Goal: Information Seeking & Learning: Learn about a topic

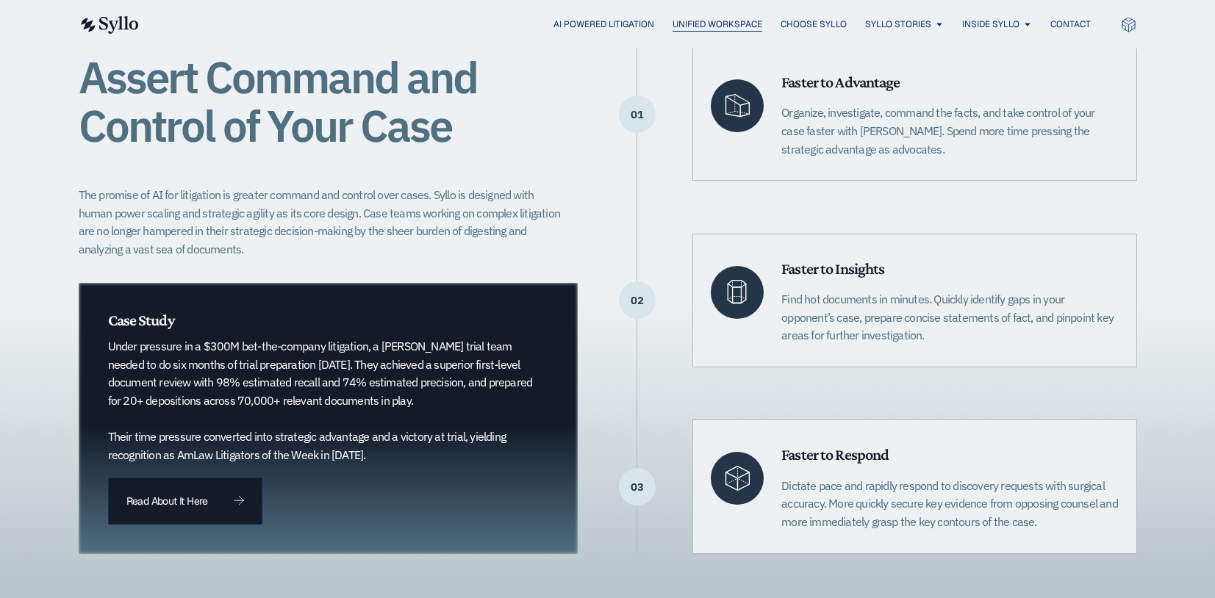
scroll to position [174, 0]
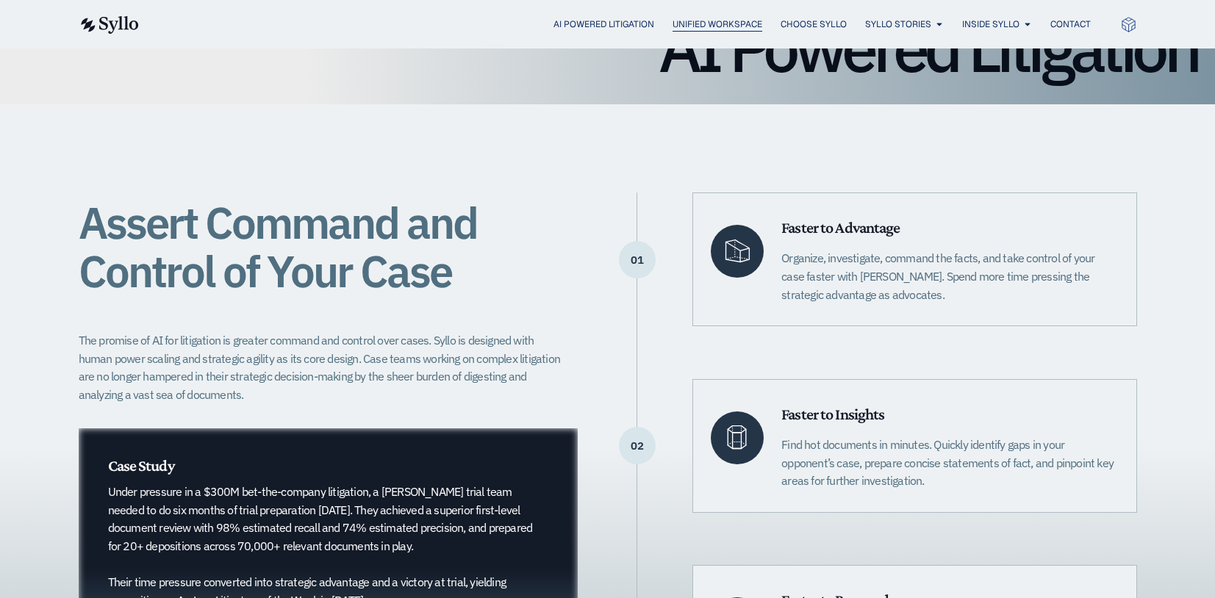
click at [697, 23] on span "Unified Workspace" at bounding box center [717, 24] width 90 height 13
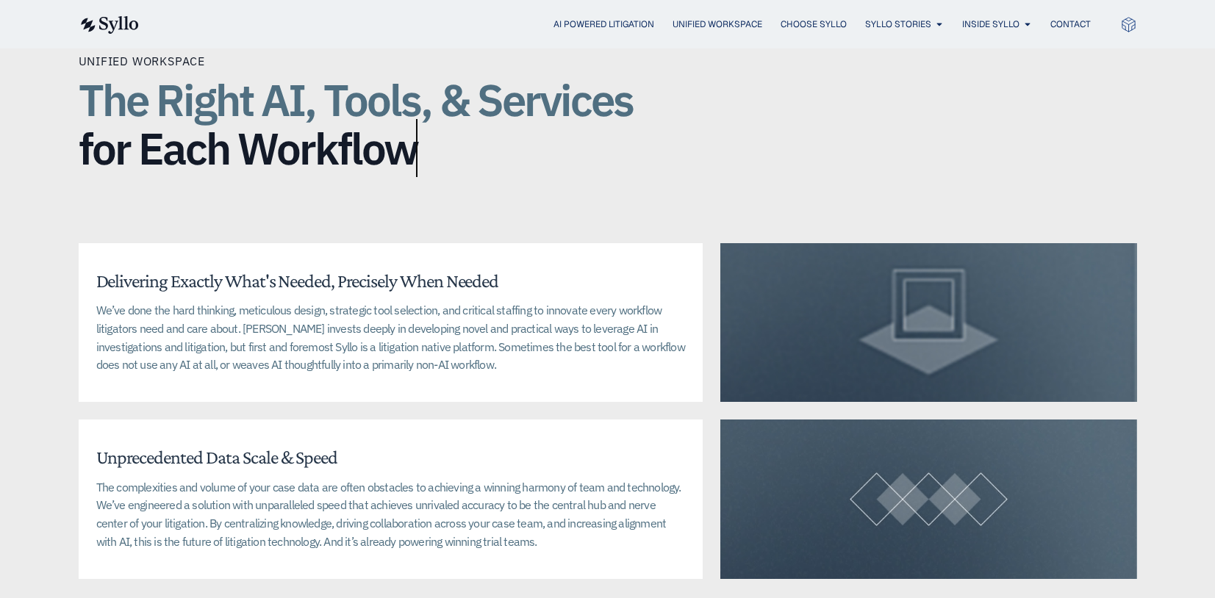
scroll to position [3307, 0]
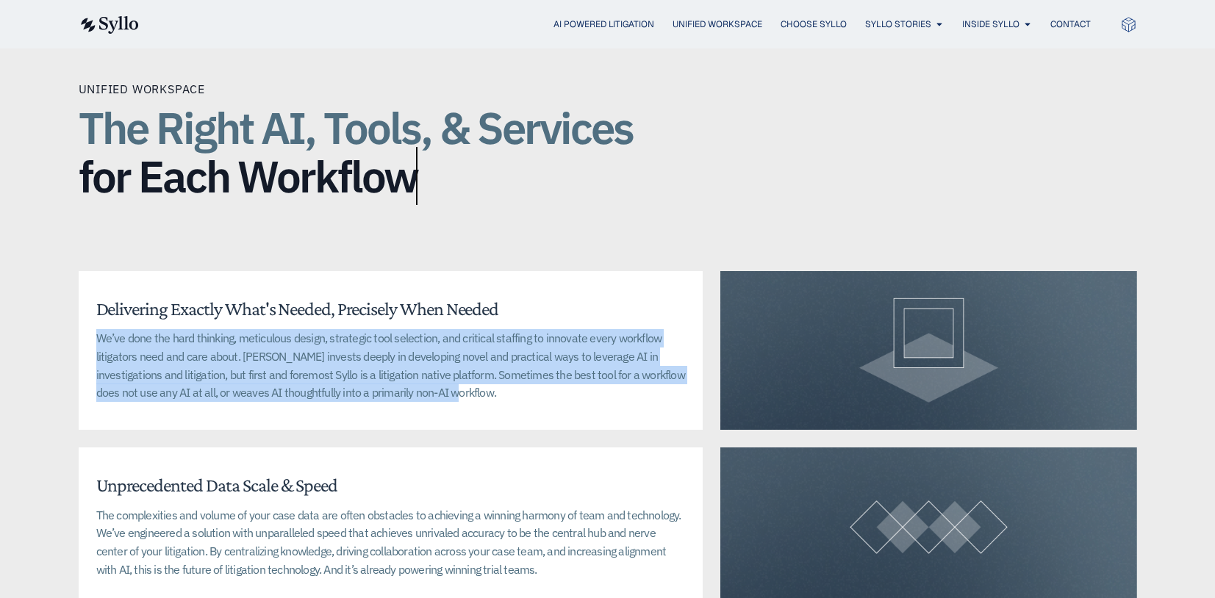
drag, startPoint x: 417, startPoint y: 381, endPoint x: 91, endPoint y: 325, distance: 331.1
click at [91, 325] on div "Delivering Exactly What's Needed, Precisely When Needed We’ve done the hard thi…" at bounding box center [391, 350] width 625 height 159
copy p "We’ve done the hard thinking, meticulous design, strategic tool selection, and …"
click at [304, 340] on p "We’ve done the hard thinking, meticulous design, strategic tool selection, and …" at bounding box center [390, 365] width 589 height 73
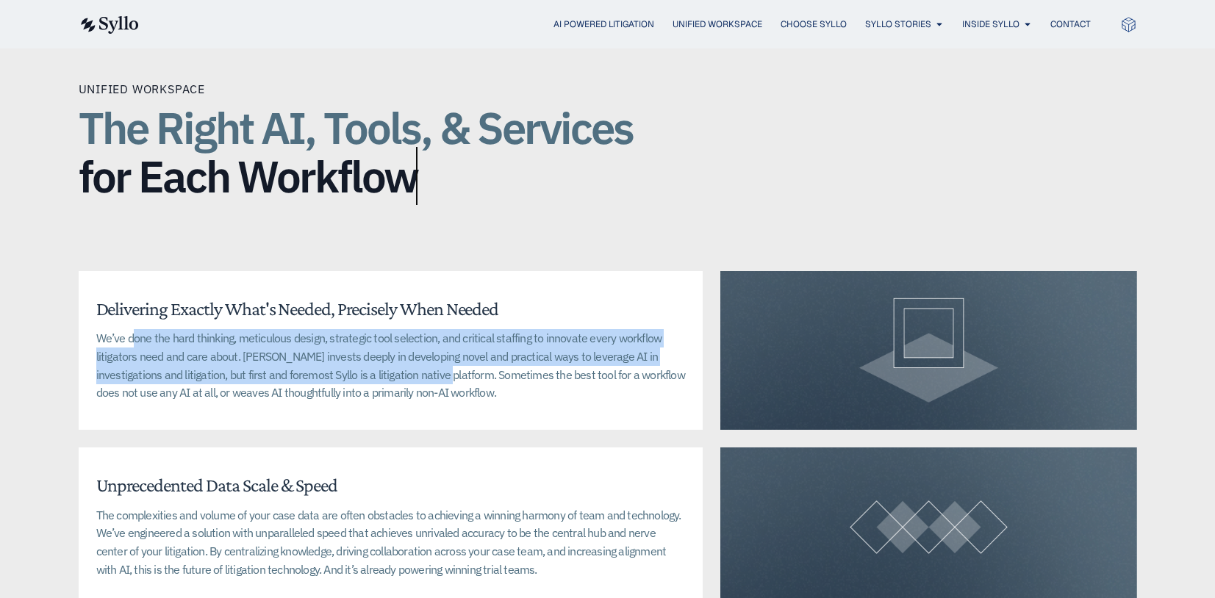
drag, startPoint x: 400, startPoint y: 356, endPoint x: 107, endPoint y: 319, distance: 296.3
click at [116, 329] on p "We’ve done the hard thinking, meticulous design, strategic tool selection, and …" at bounding box center [390, 365] width 589 height 73
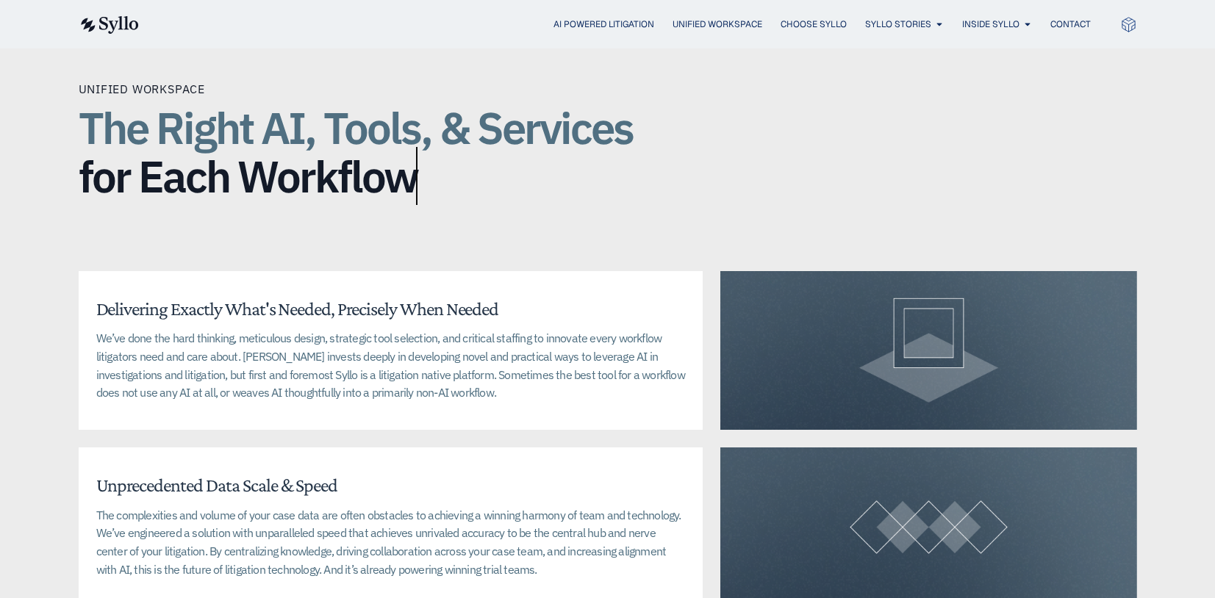
click at [90, 319] on div "Delivering Exactly What's Needed, Precisely When Needed We’ve done the hard thi…" at bounding box center [391, 350] width 625 height 159
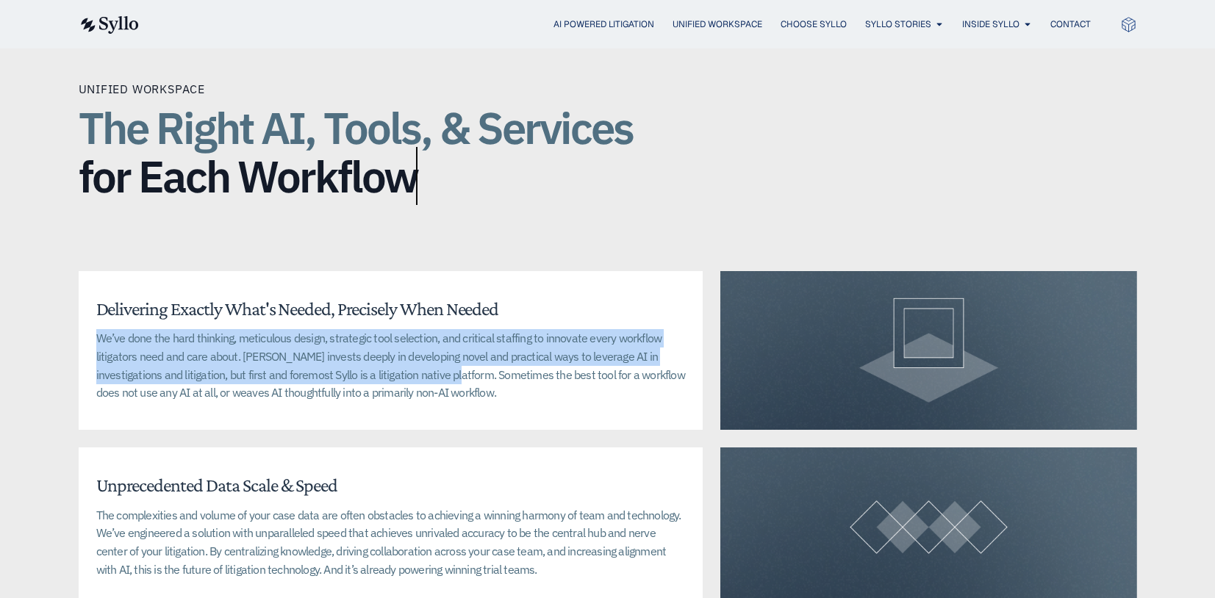
drag, startPoint x: 100, startPoint y: 317, endPoint x: 406, endPoint y: 354, distance: 308.0
click at [406, 354] on p "We’ve done the hard thinking, meticulous design, strategic tool selection, and …" at bounding box center [390, 365] width 589 height 73
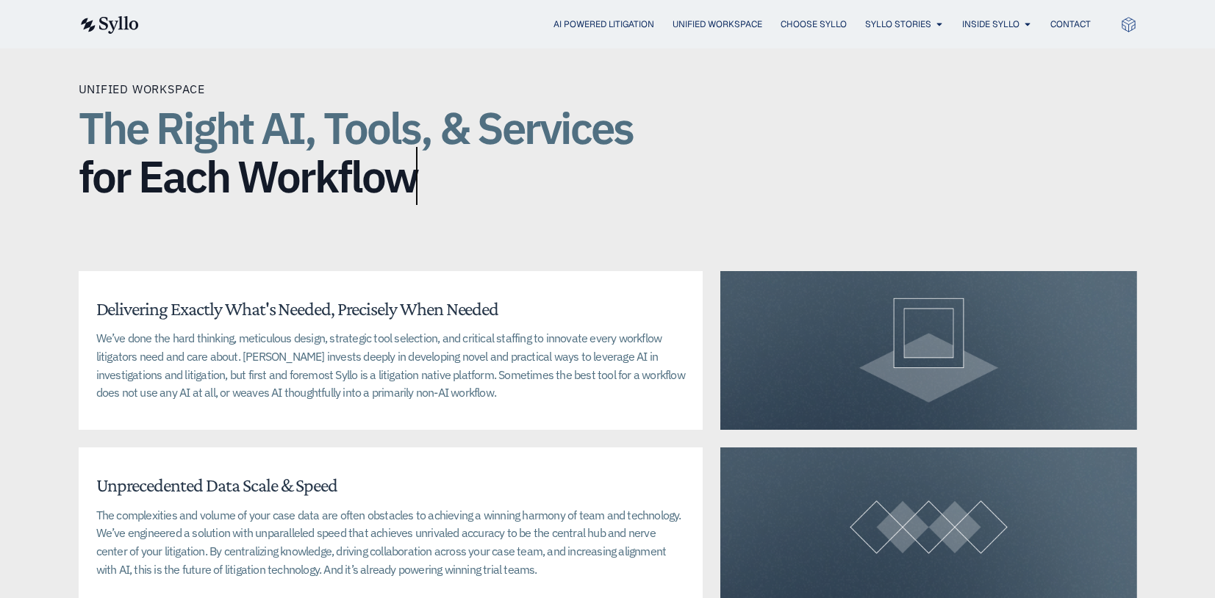
click at [423, 411] on div "Delivering Exactly What's Needed, Precisely When Needed We’ve done the hard thi…" at bounding box center [391, 350] width 625 height 159
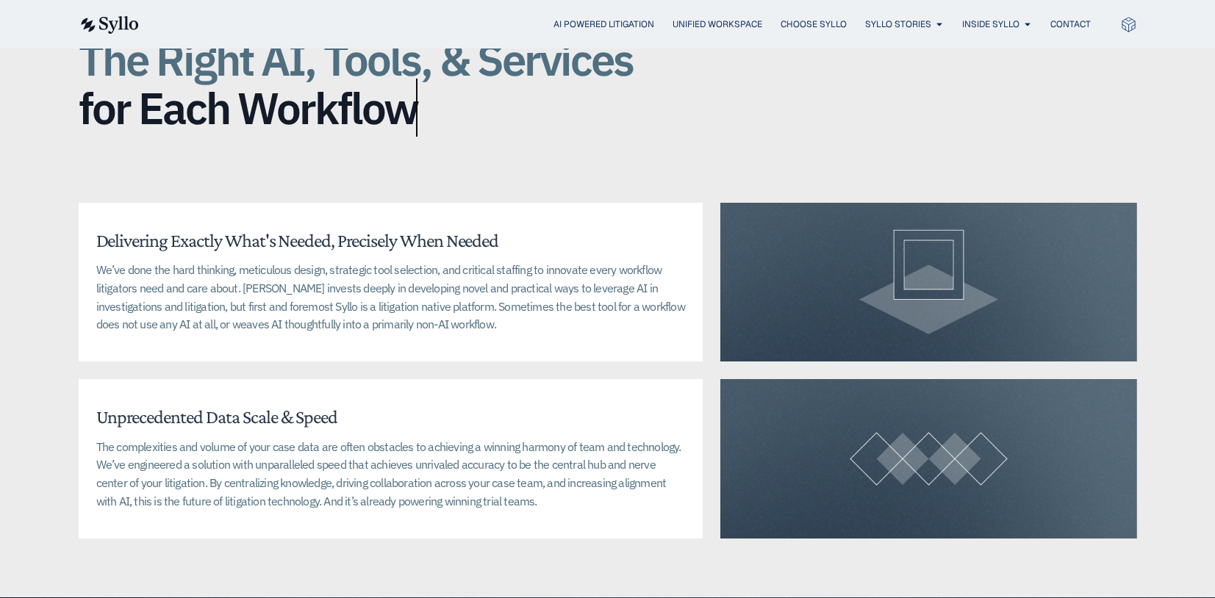
scroll to position [3454, 0]
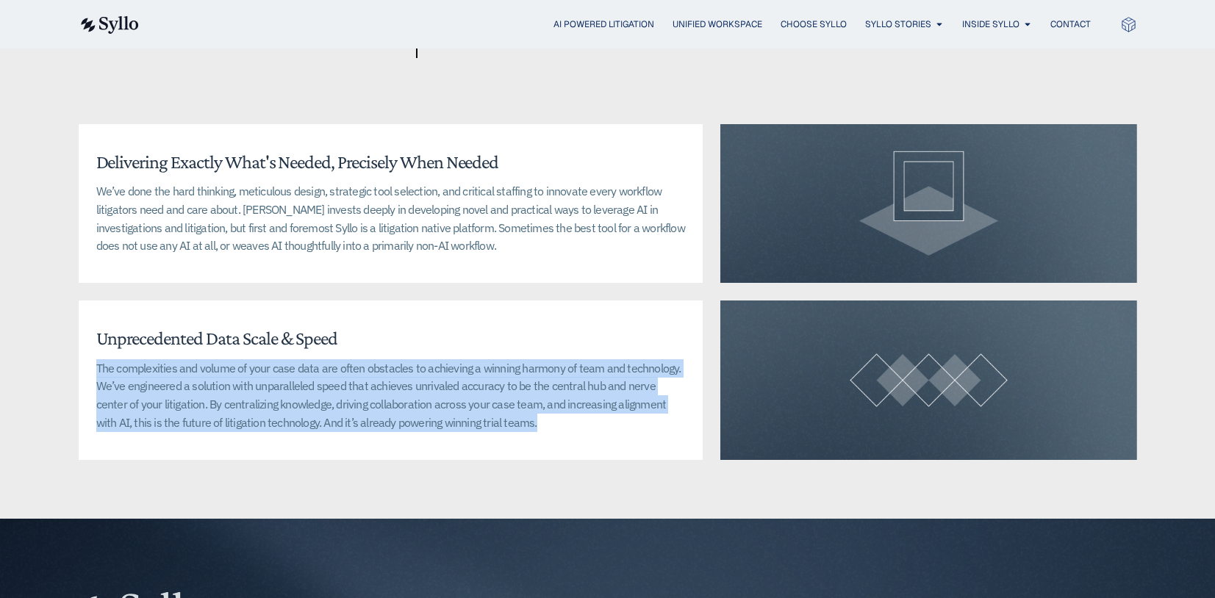
drag, startPoint x: 96, startPoint y: 345, endPoint x: 523, endPoint y: 402, distance: 431.5
click at [523, 402] on p "The complexities and volume of your case data are often obstacles to achieving …" at bounding box center [390, 395] width 589 height 73
copy p "The complexities and volume of your case data are often obstacles to achieving …"
